Goal: Transaction & Acquisition: Purchase product/service

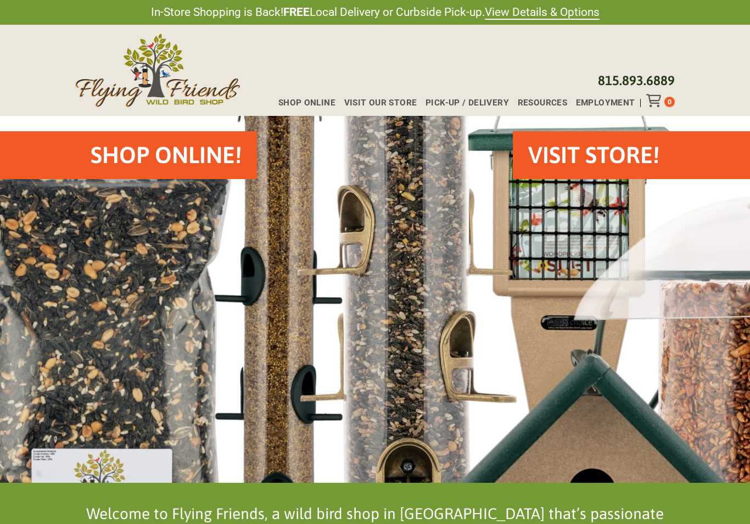
click at [330, 100] on span "Shop Online" at bounding box center [306, 103] width 57 height 8
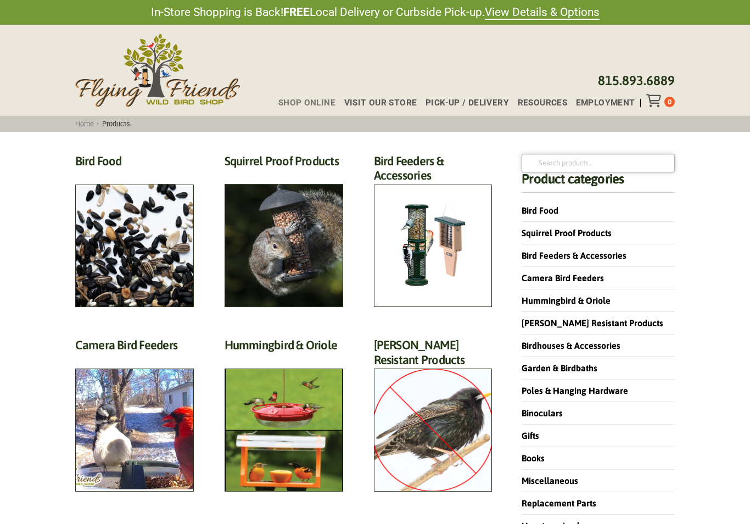
click at [585, 162] on input "Search for:" at bounding box center [597, 163] width 153 height 19
type input "[PERSON_NAME]"
click button "Search" at bounding box center [0, 0] width 0 height 0
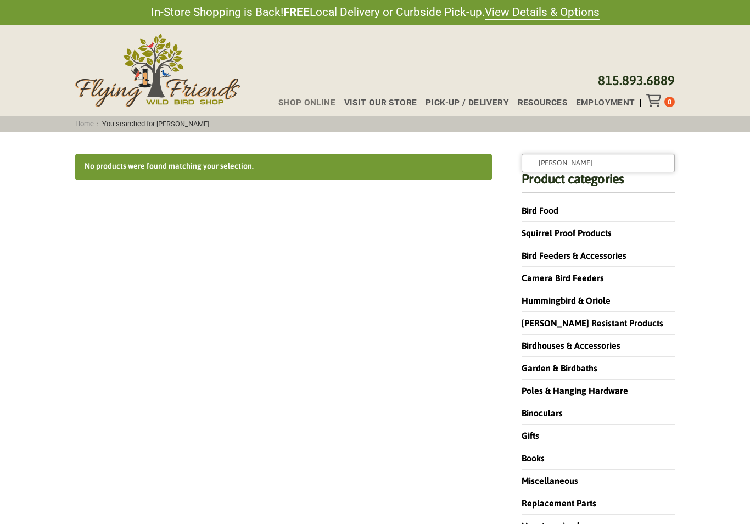
click at [597, 159] on input "[PERSON_NAME]" at bounding box center [597, 163] width 153 height 19
type input "M"
type input "Cylinder"
click button "Search" at bounding box center [0, 0] width 0 height 0
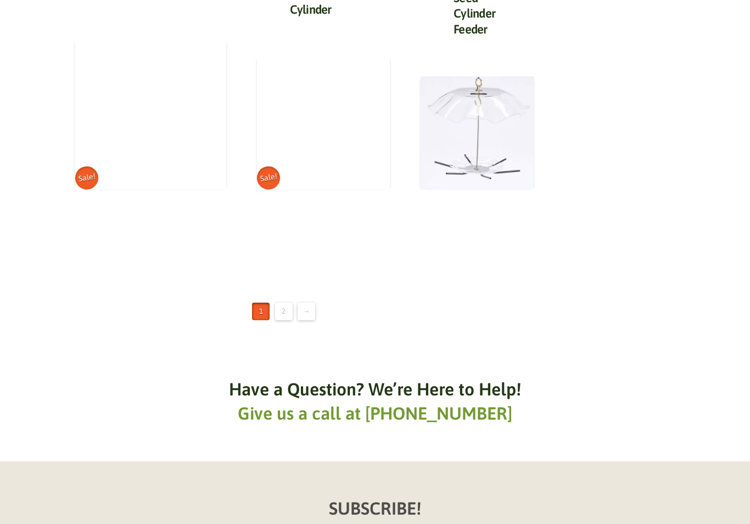
scroll to position [1424, 0]
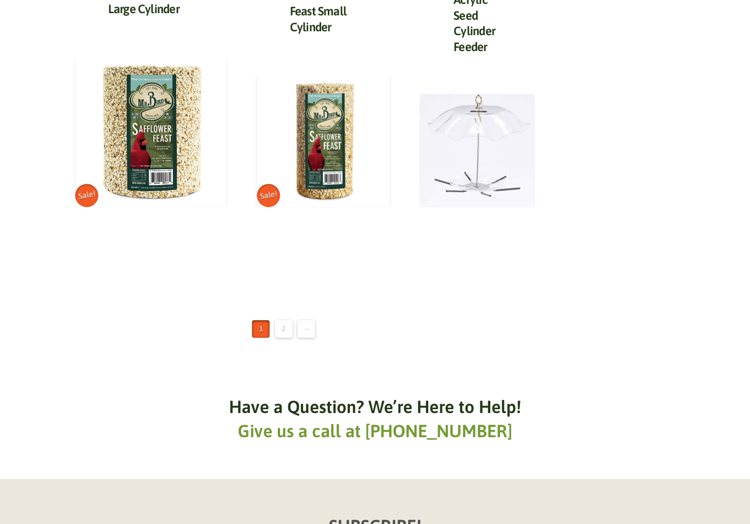
click at [282, 320] on link "2" at bounding box center [284, 329] width 18 height 18
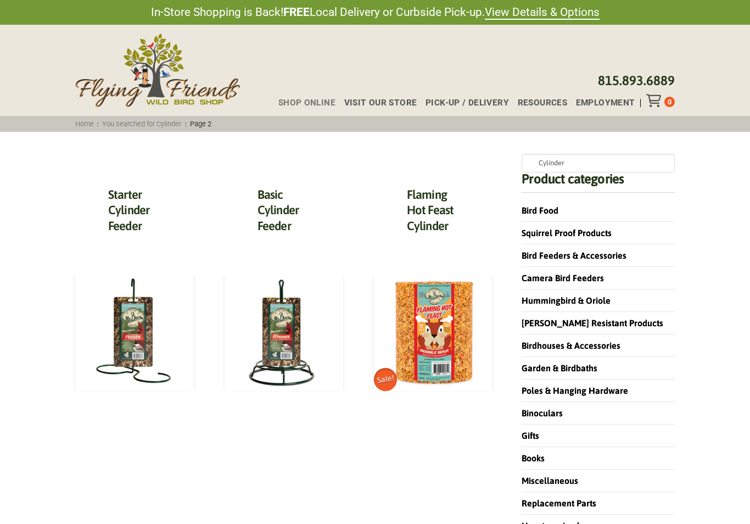
click at [436, 336] on img at bounding box center [433, 331] width 119 height 119
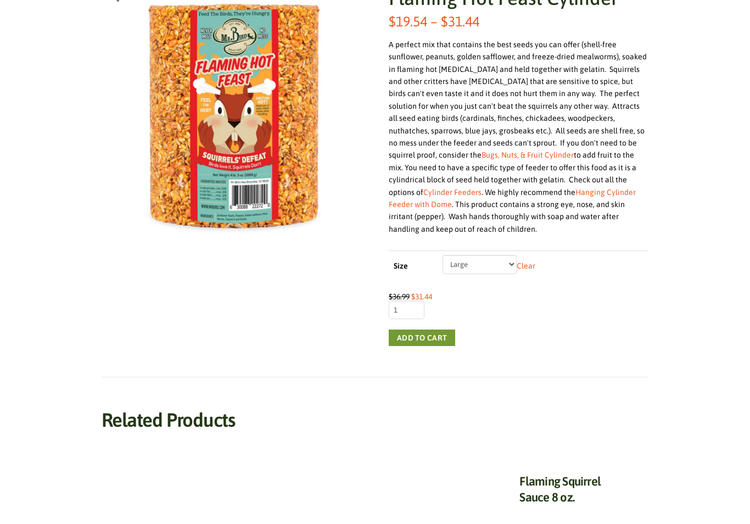
scroll to position [216, 0]
click at [435, 329] on button "Add to cart" at bounding box center [422, 337] width 66 height 16
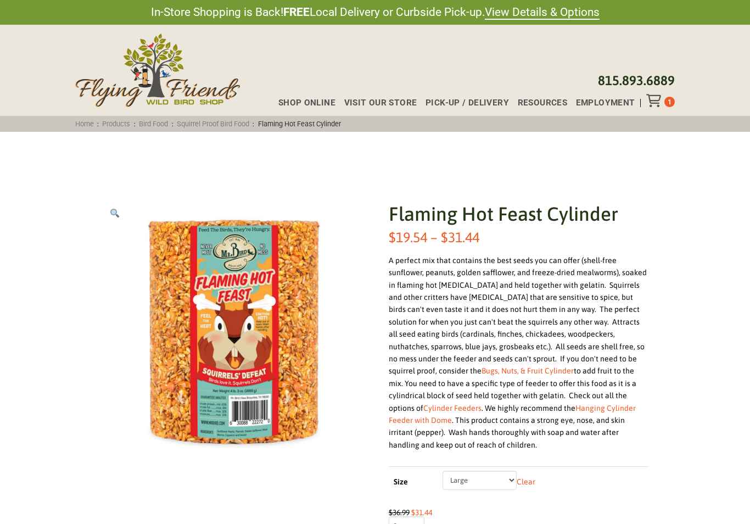
click at [485, 102] on span "Pick-up / Delivery" at bounding box center [466, 103] width 83 height 8
